Goal: Task Accomplishment & Management: Manage account settings

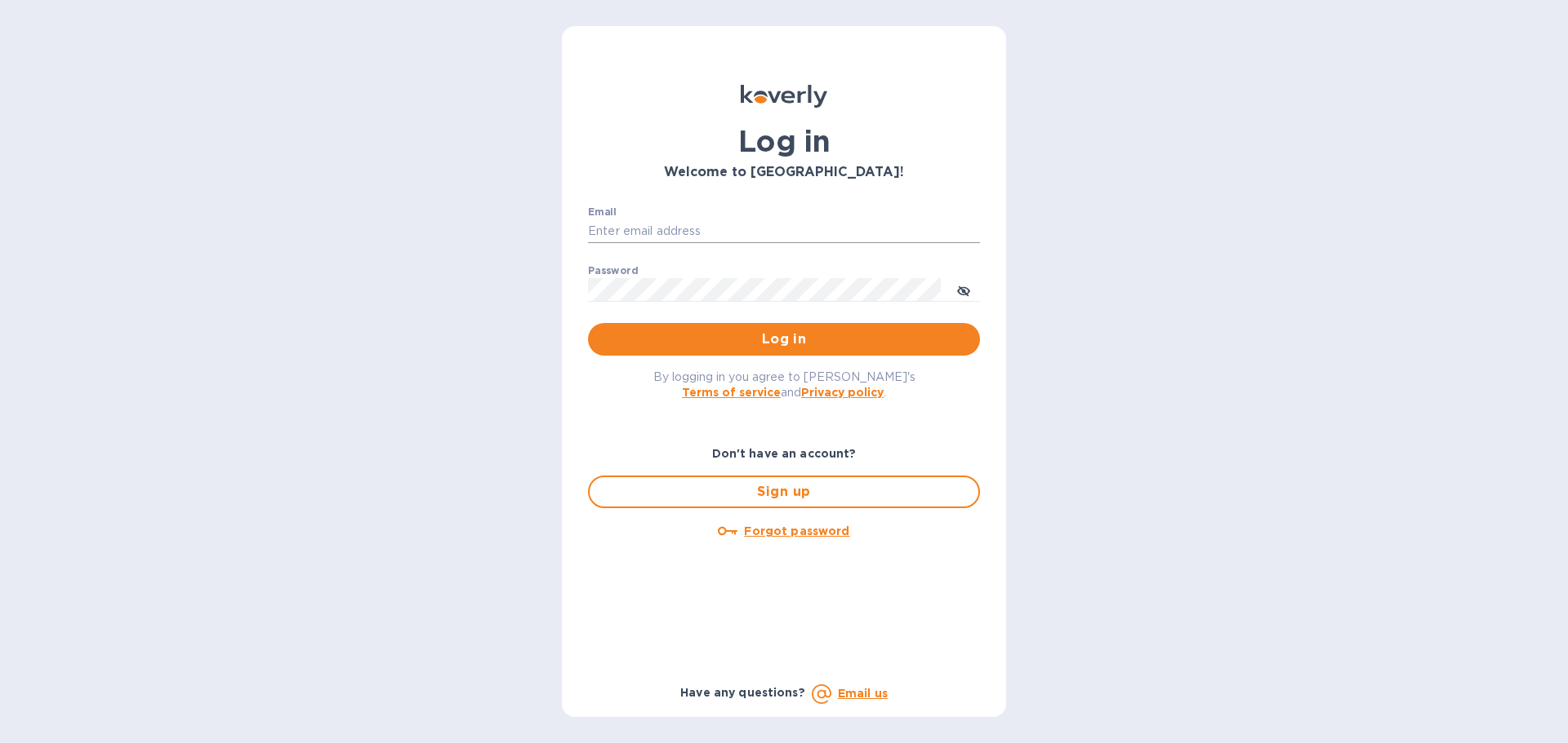
click at [679, 228] on input "Email" at bounding box center [784, 231] width 392 height 24
type input "sean.betts@veritasglobaltrans.com"
click at [774, 334] on span "Log in" at bounding box center [784, 339] width 366 height 20
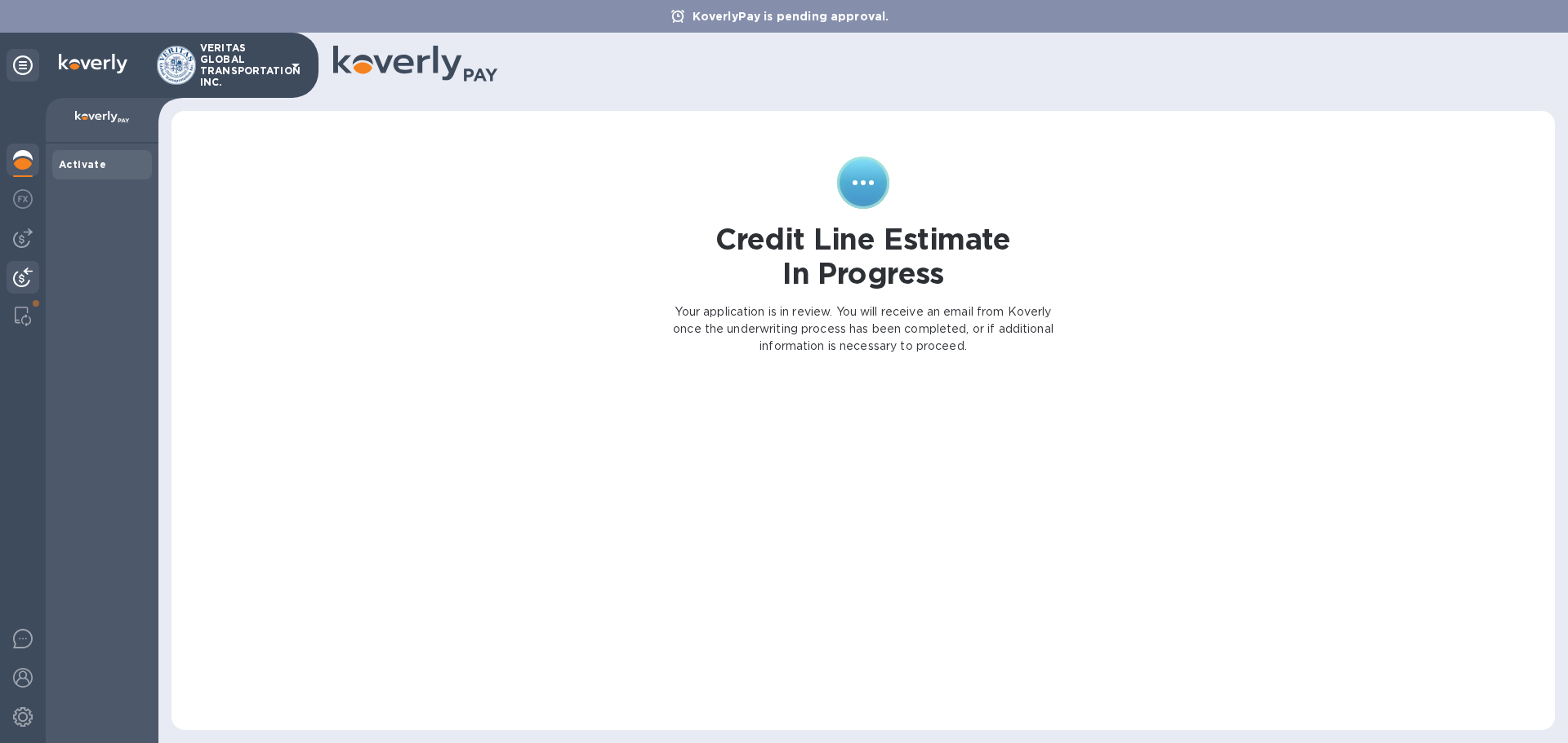
click at [21, 273] on img at bounding box center [22, 277] width 20 height 20
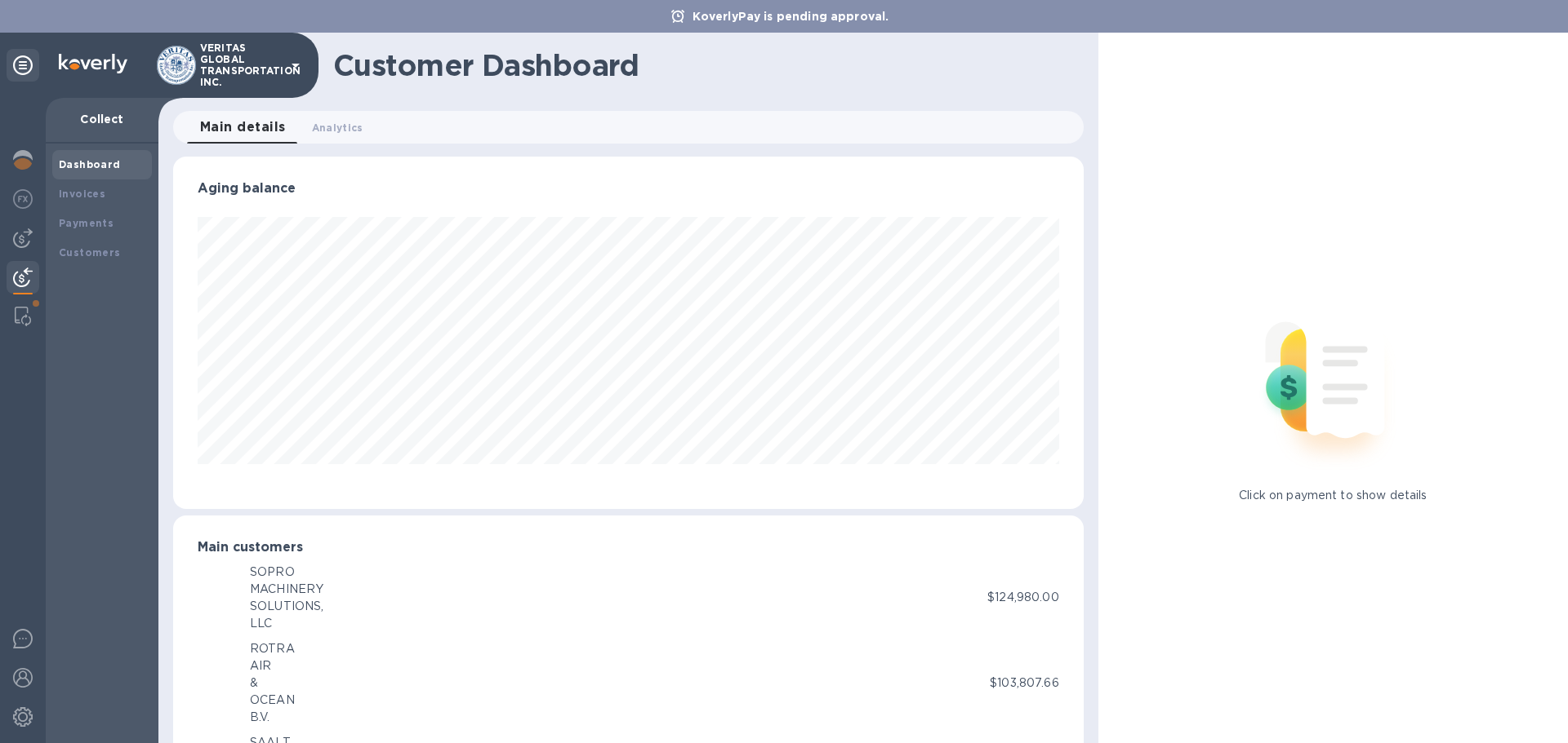
scroll to position [815701, 815563]
click at [80, 191] on b "Invoices" at bounding box center [82, 193] width 47 height 12
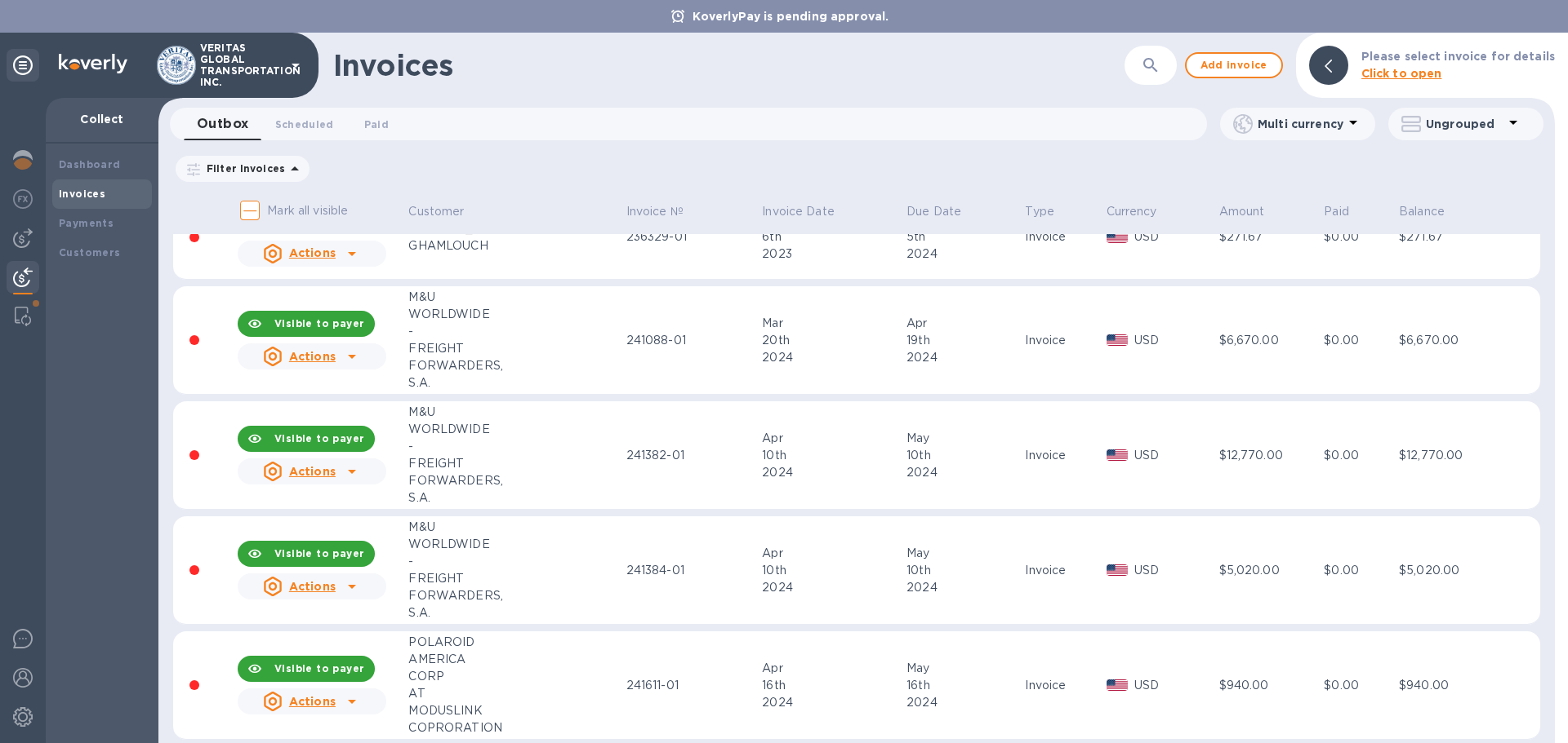
scroll to position [1061, 0]
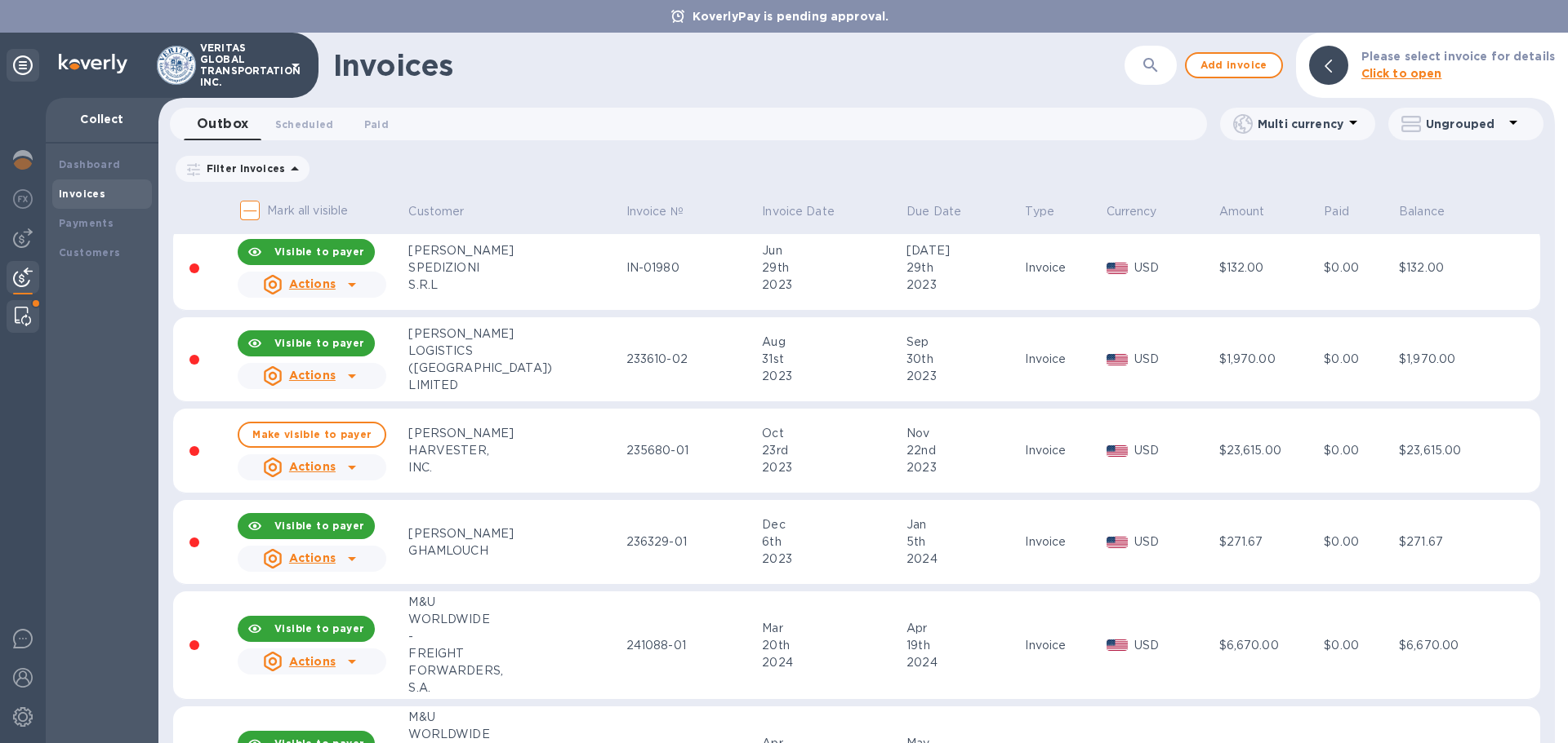
click at [21, 313] on img at bounding box center [22, 316] width 16 height 20
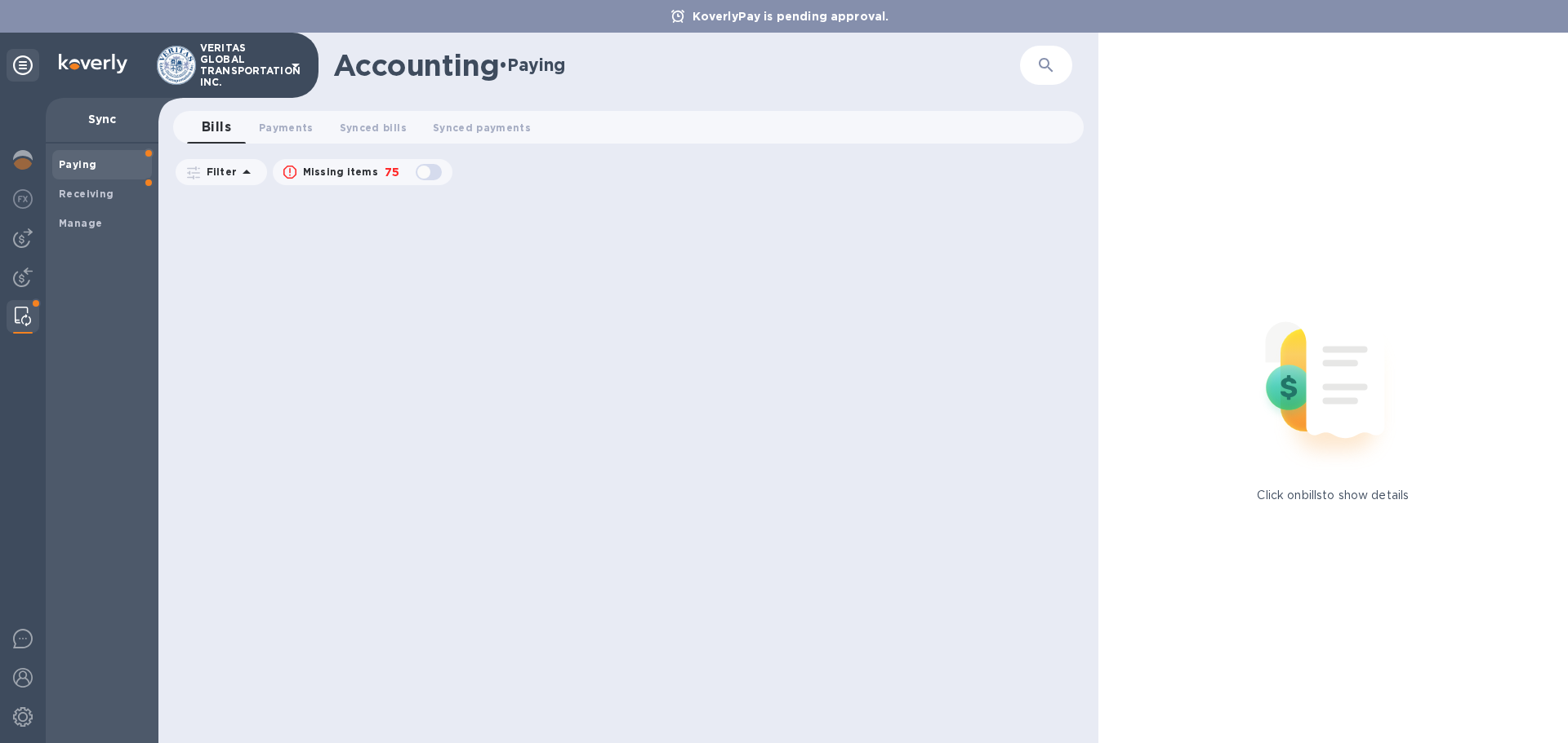
scroll to position [4702, 0]
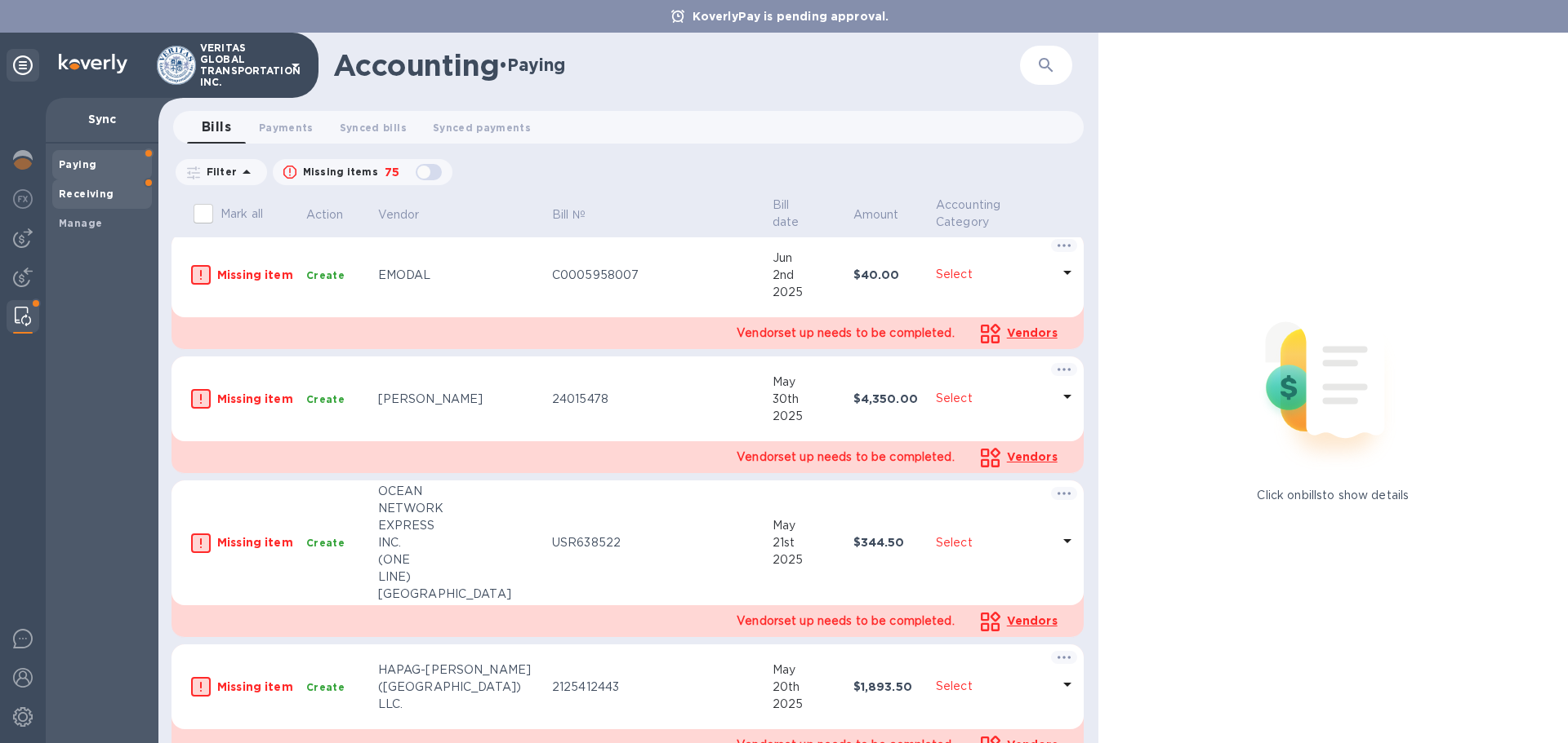
click at [81, 192] on b "Receiving" at bounding box center [86, 193] width 55 height 12
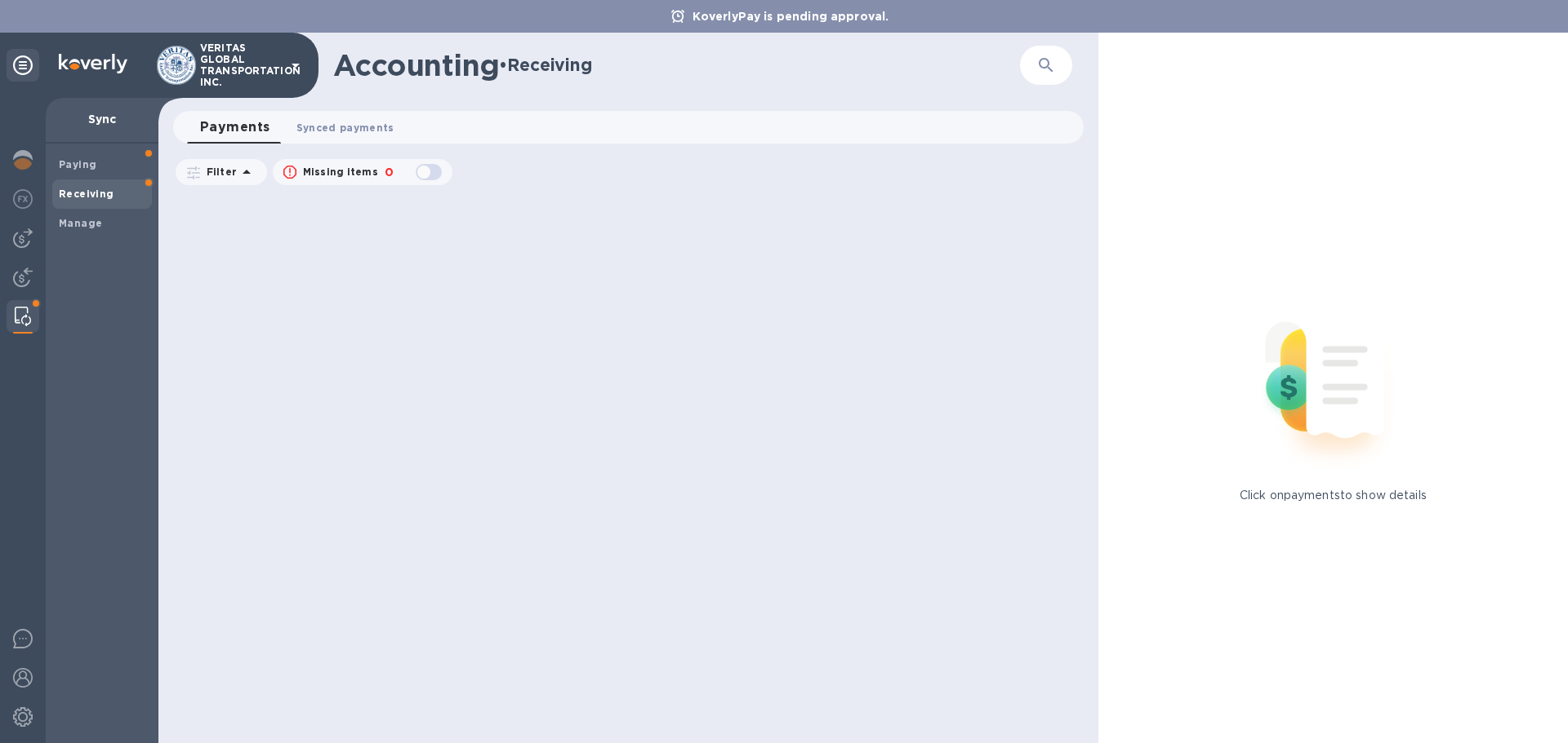
click at [346, 120] on span "Synced payments 0" at bounding box center [345, 128] width 98 height 17
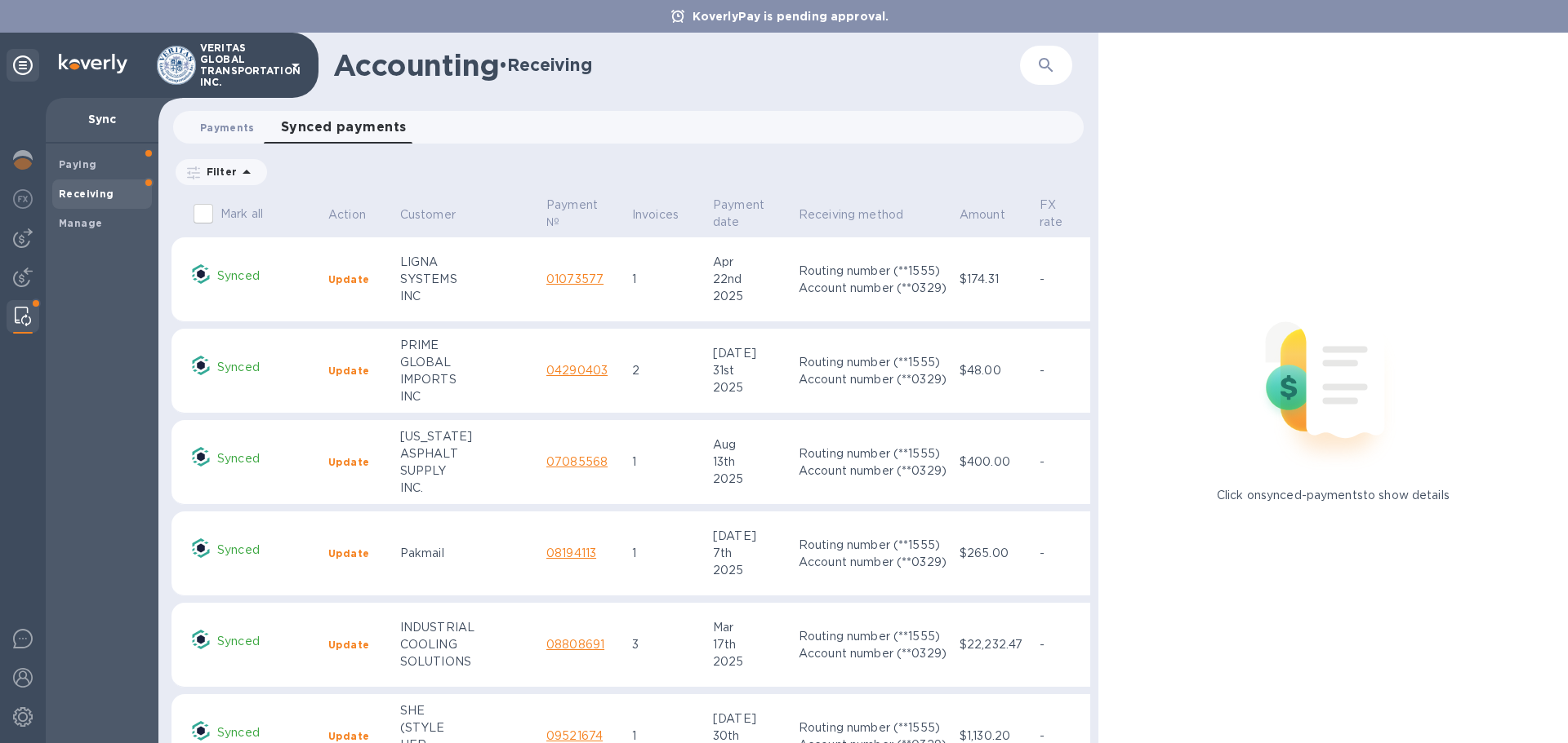
click at [226, 132] on span "Payments 0" at bounding box center [227, 128] width 55 height 17
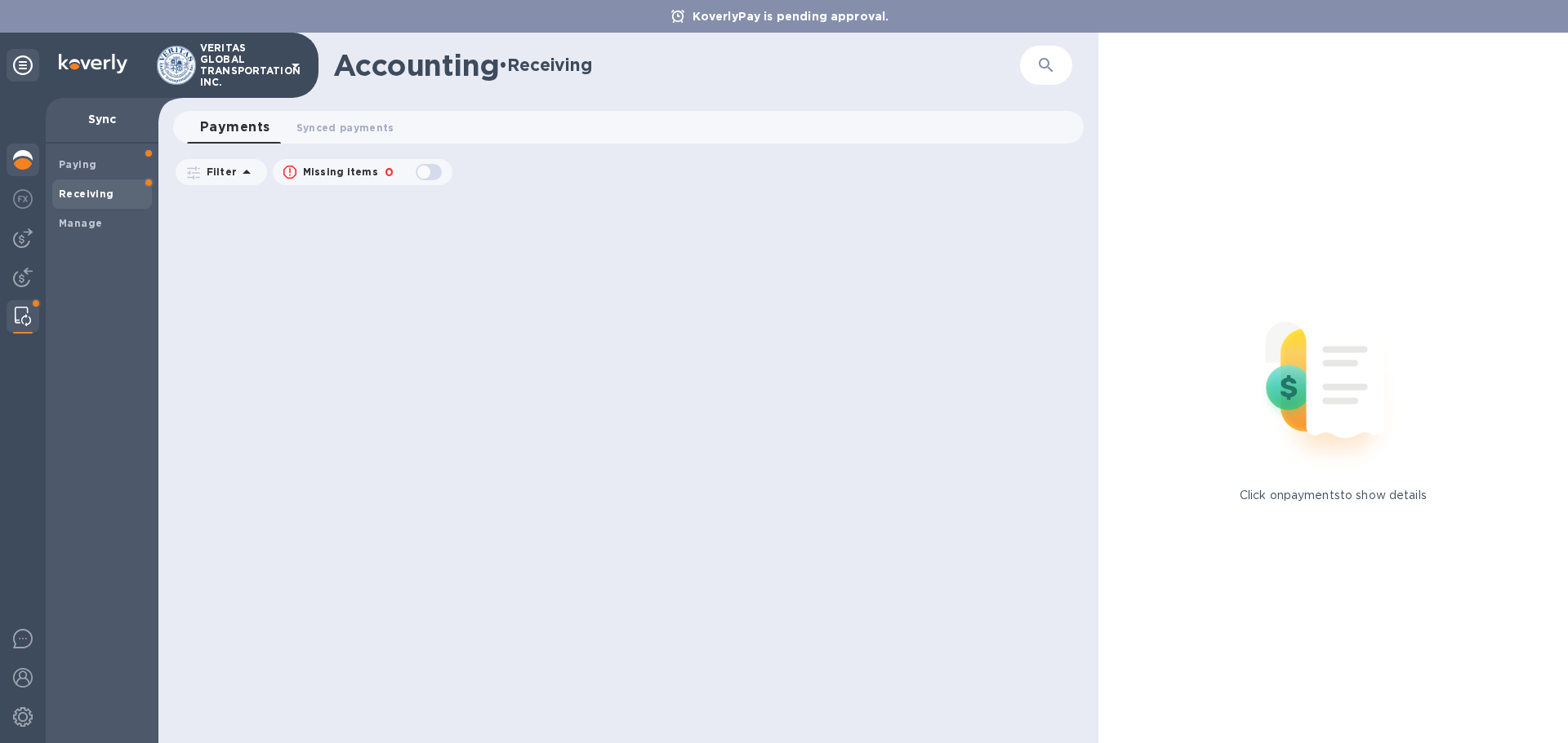
click at [21, 159] on img at bounding box center [22, 160] width 20 height 20
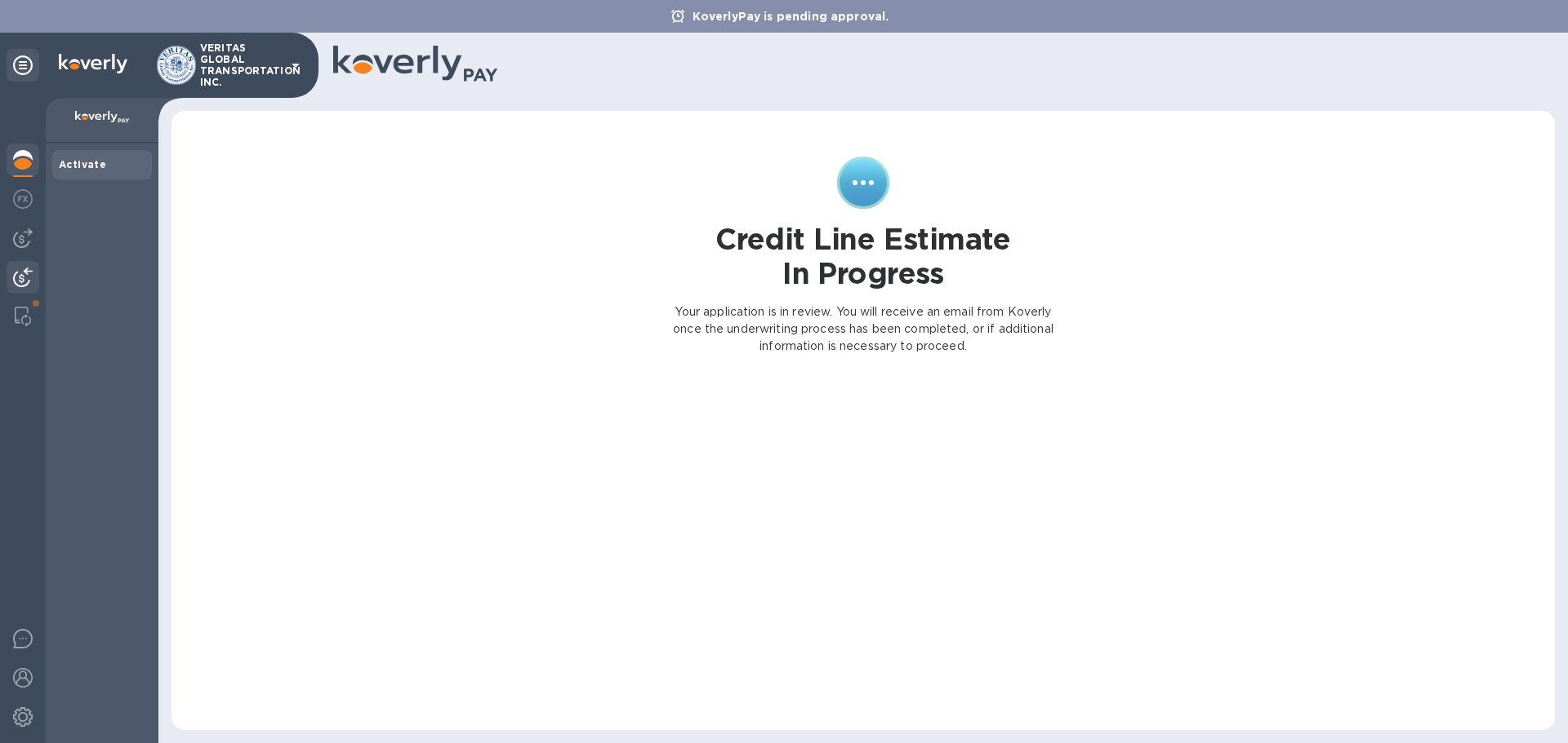
click at [22, 278] on img at bounding box center [22, 277] width 20 height 20
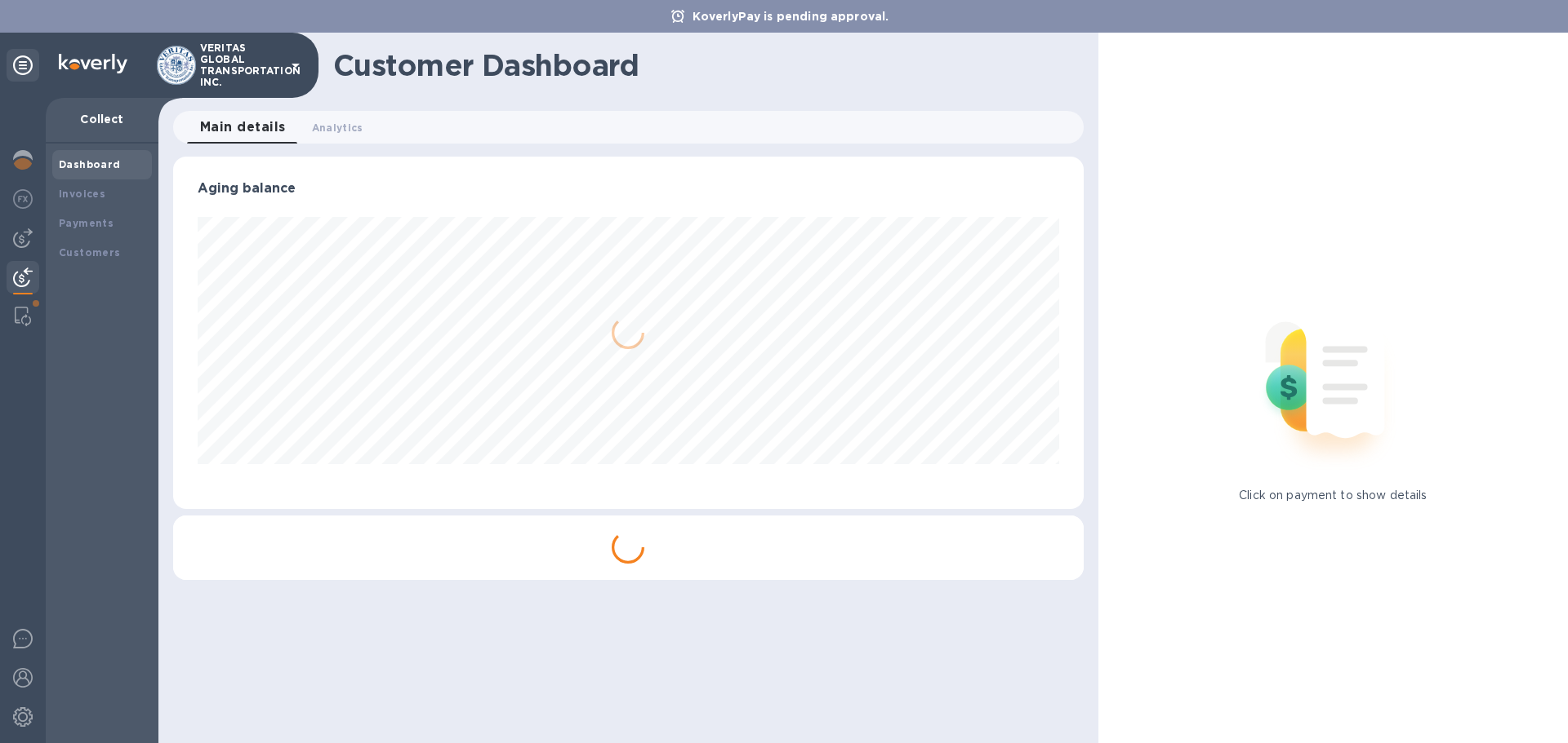
scroll to position [353, 910]
click at [86, 191] on b "Invoices" at bounding box center [82, 193] width 47 height 12
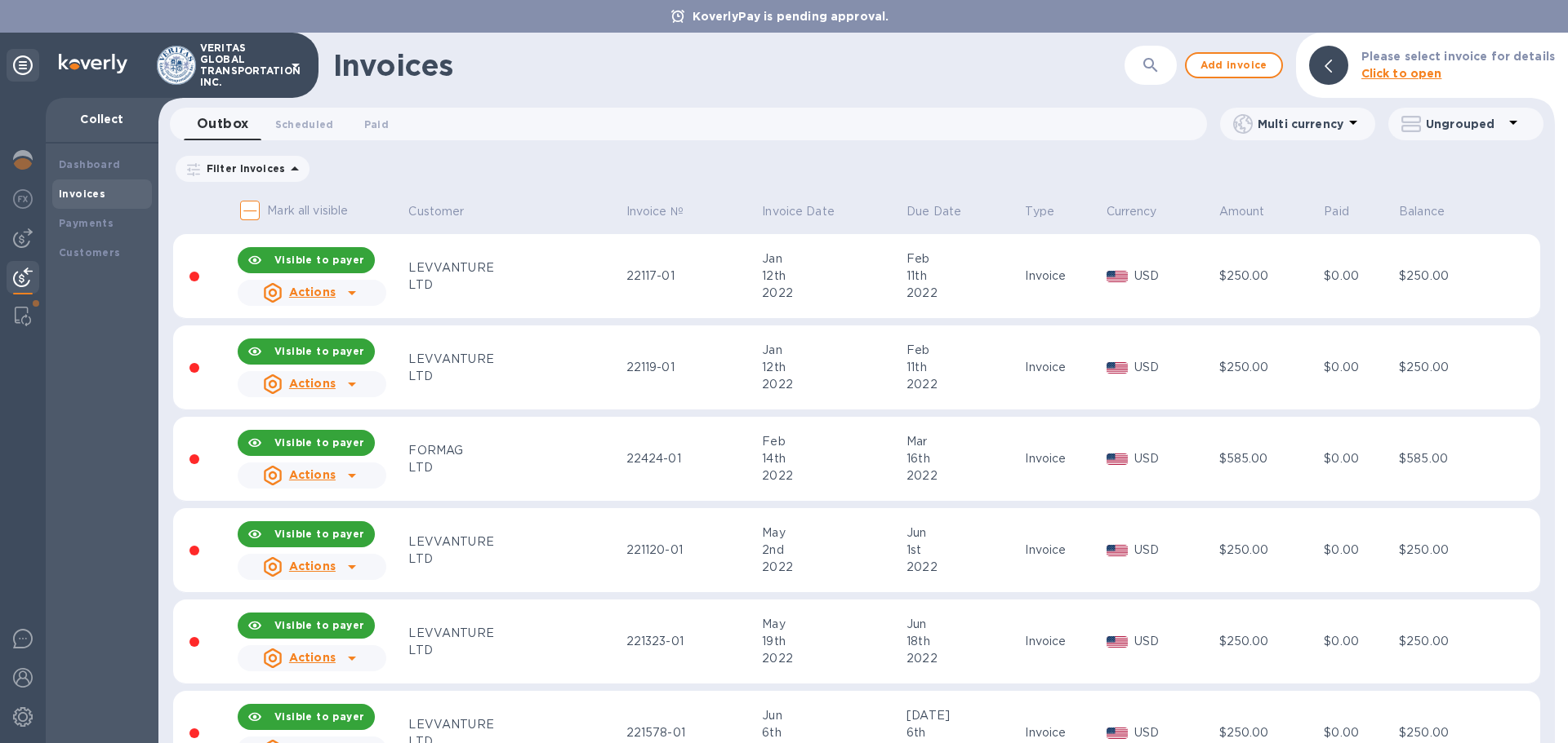
click at [1160, 60] on icon "button" at bounding box center [1150, 64] width 20 height 20
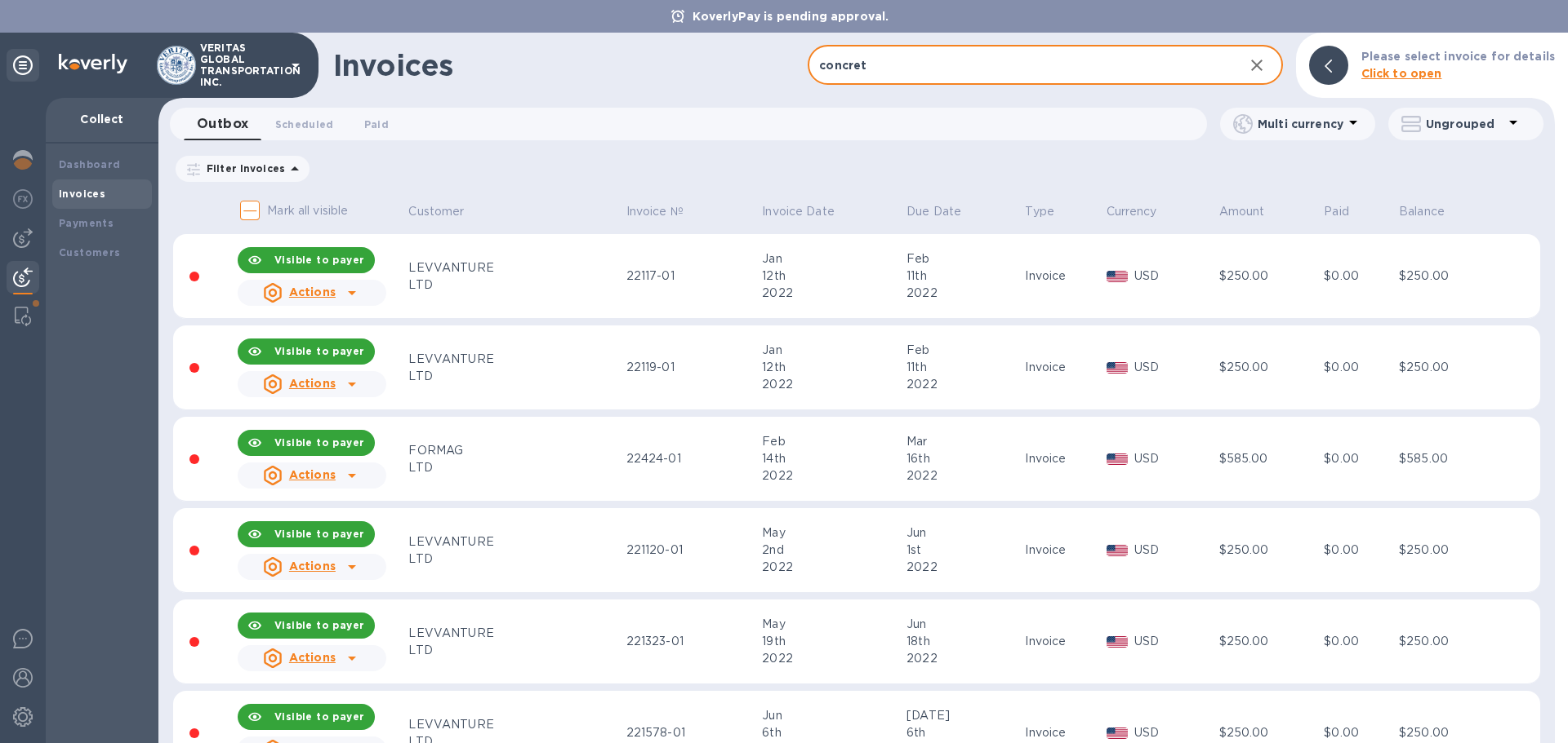
type input "concrete"
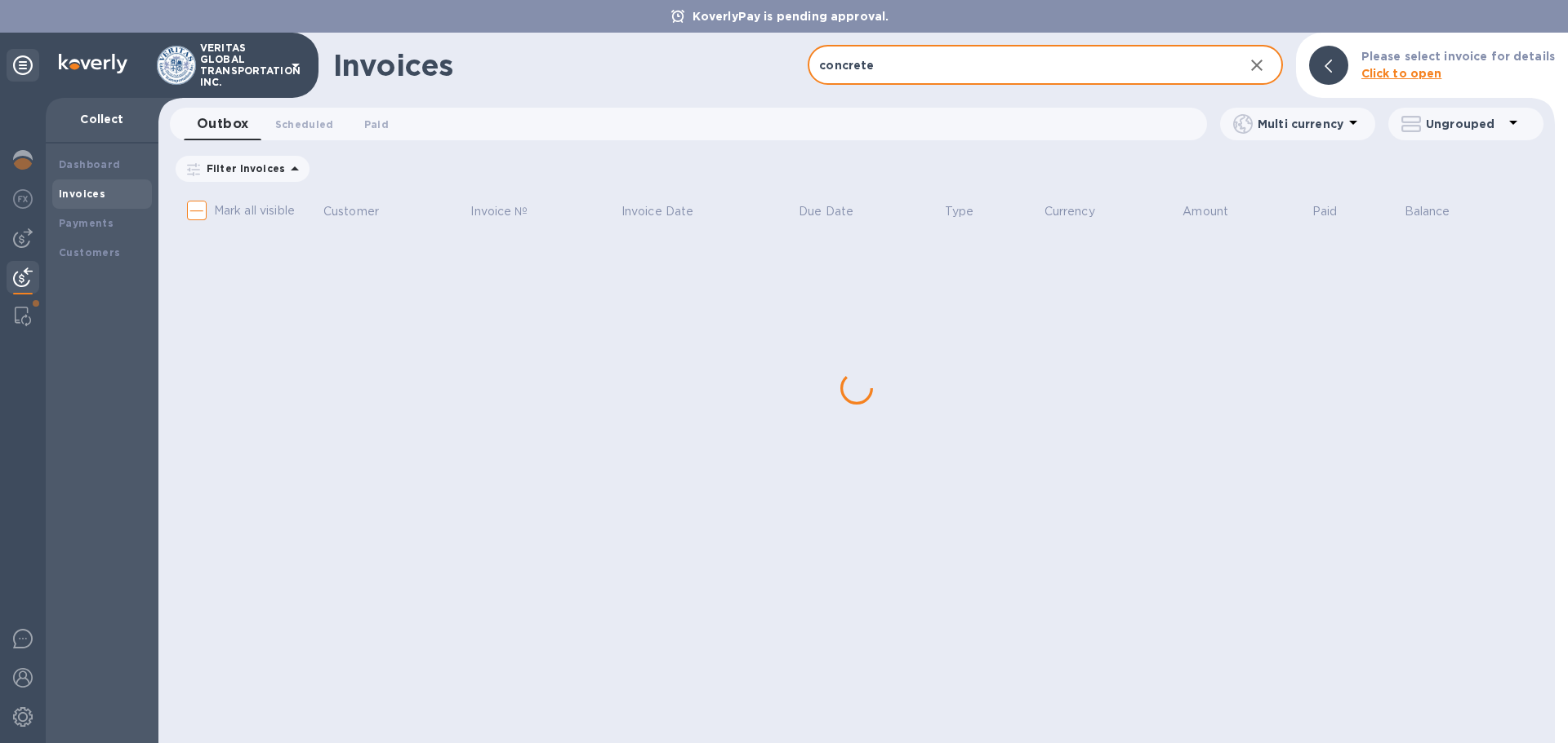
checkbox input "true"
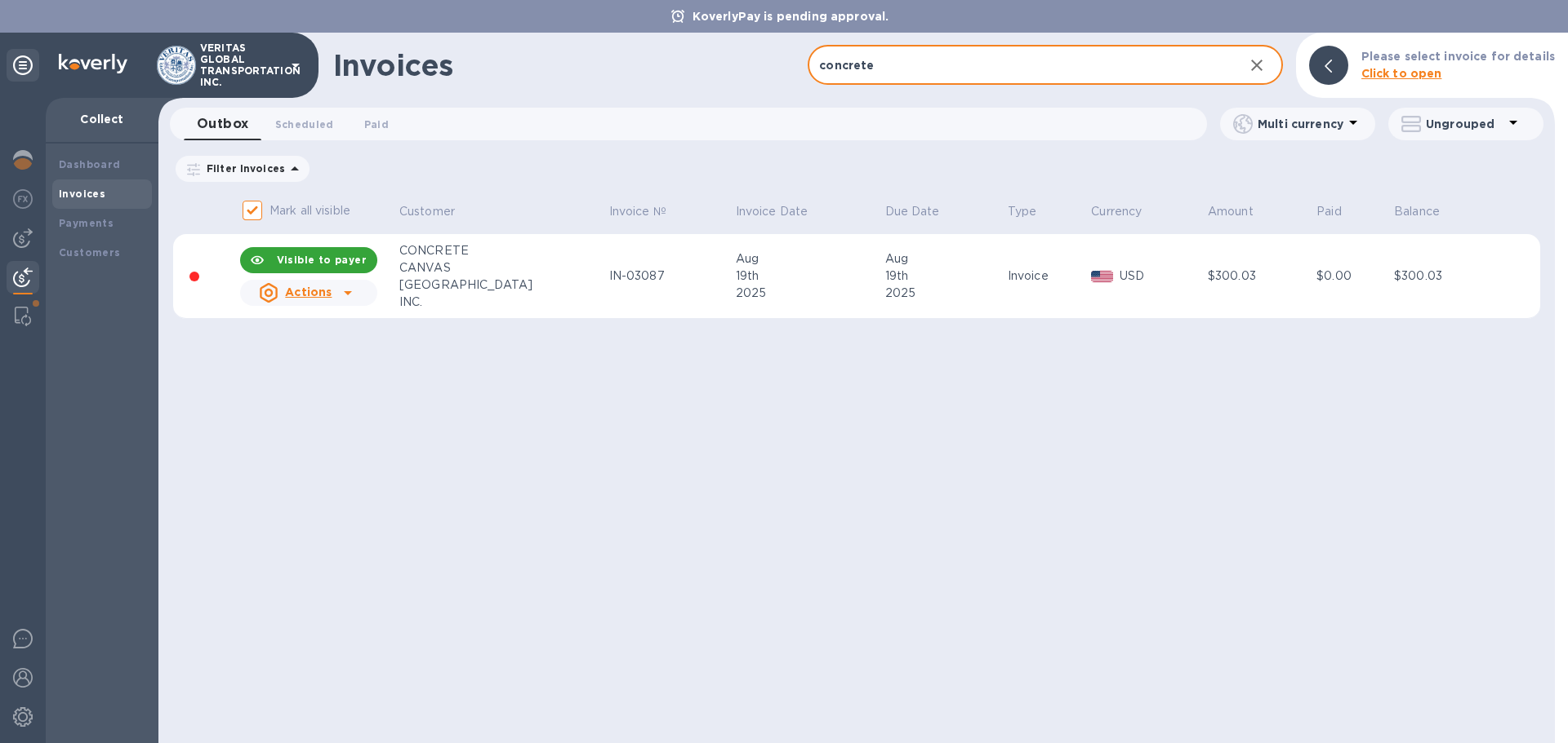
type input "concrete"
click at [331, 261] on b "Visible to payer" at bounding box center [321, 259] width 90 height 12
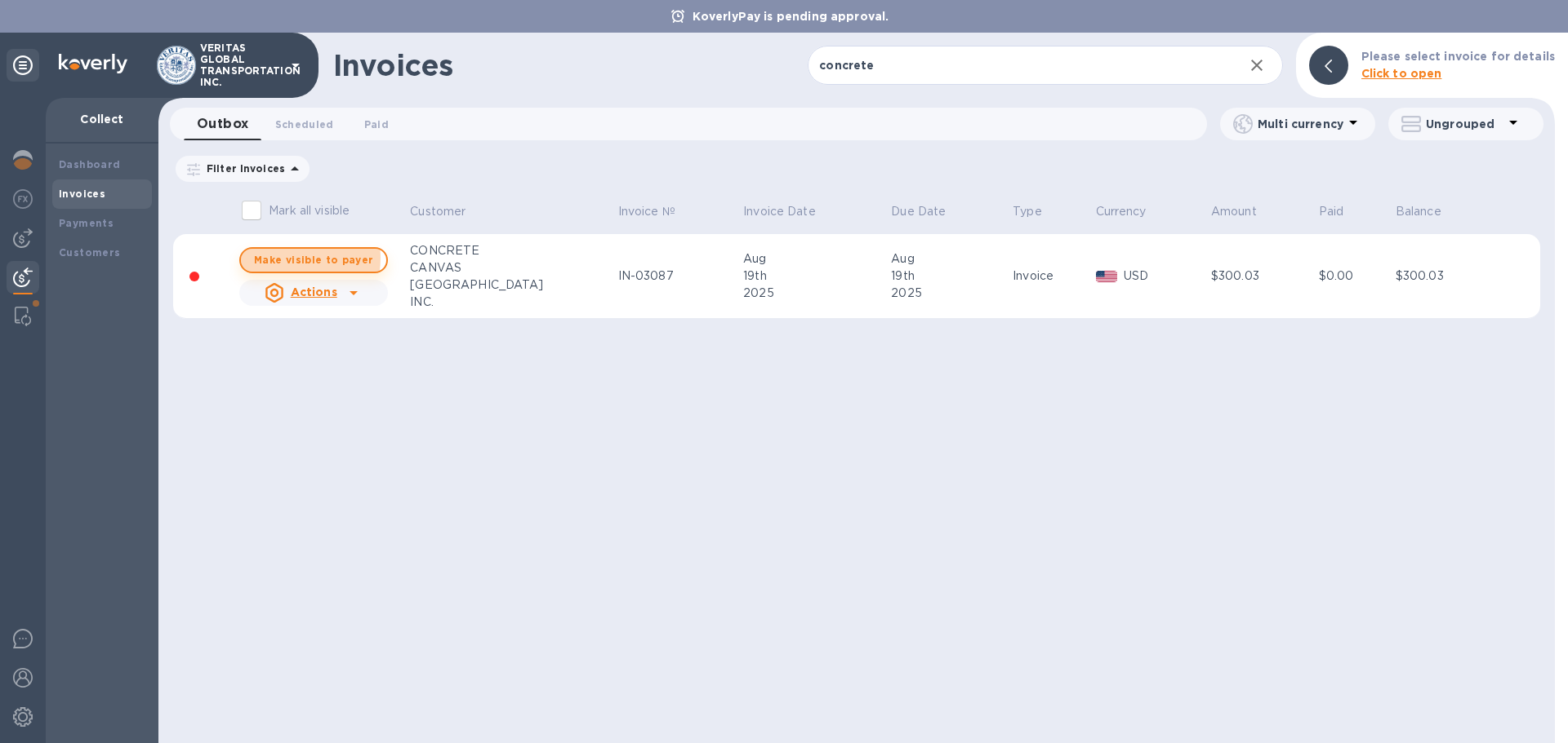
click at [302, 258] on span "Make visible to payer" at bounding box center [314, 259] width 120 height 10
checkbox input "true"
click at [345, 289] on icon at bounding box center [347, 292] width 20 height 20
click at [194, 275] on div at bounding box center [194, 276] width 9 height 9
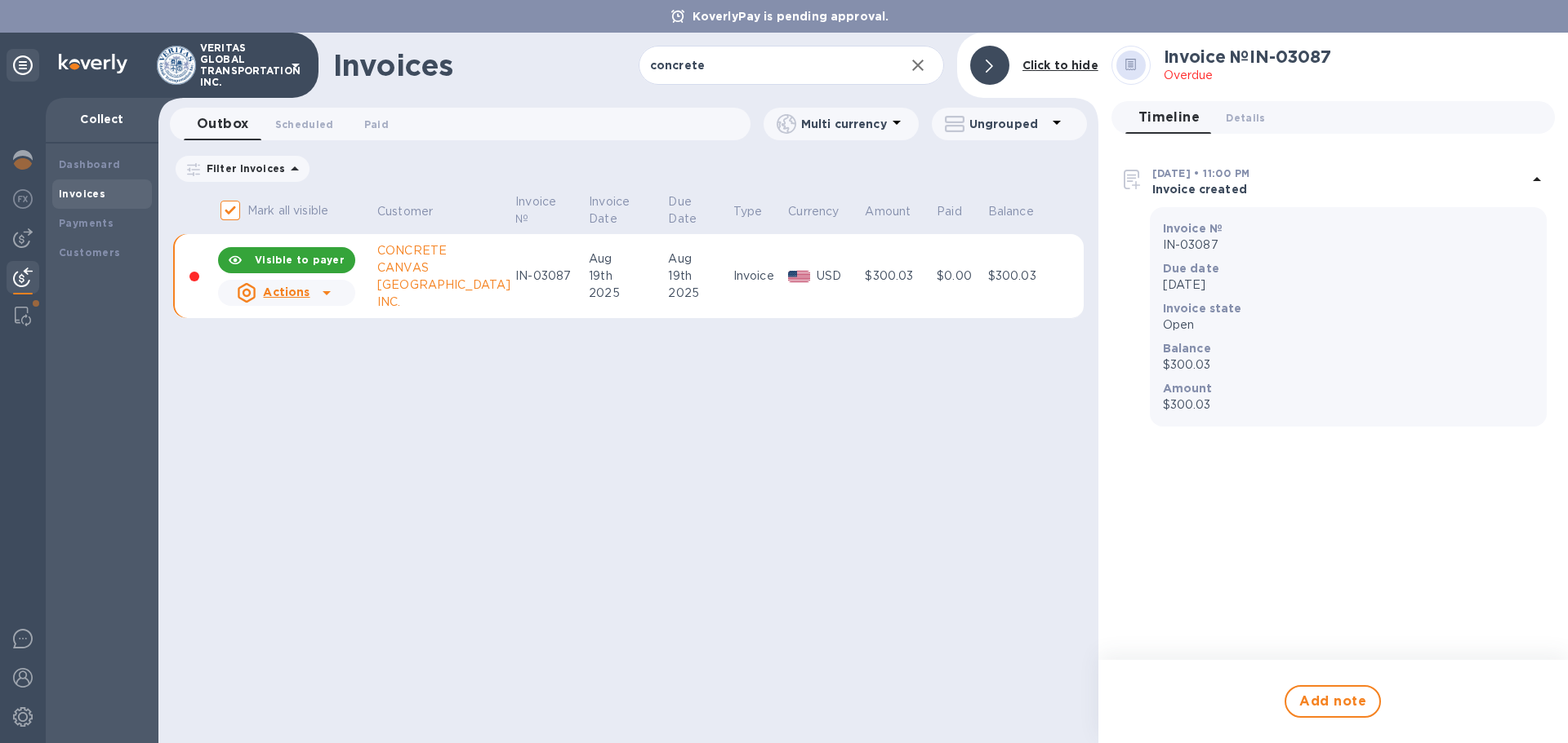
click at [327, 292] on icon at bounding box center [326, 293] width 8 height 4
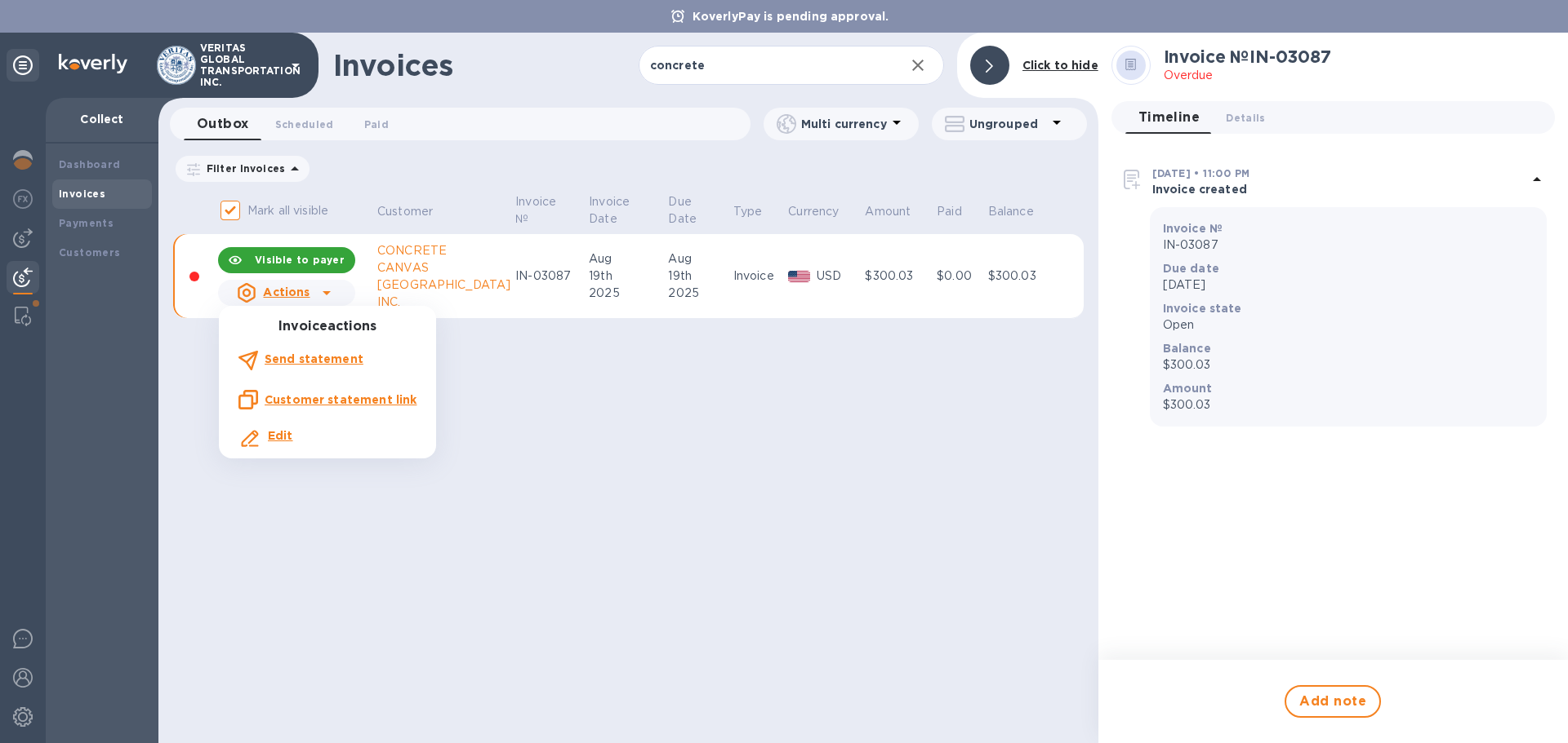
click at [303, 402] on u "Customer statement link" at bounding box center [340, 400] width 152 height 13
